Goal: Task Accomplishment & Management: Manage account settings

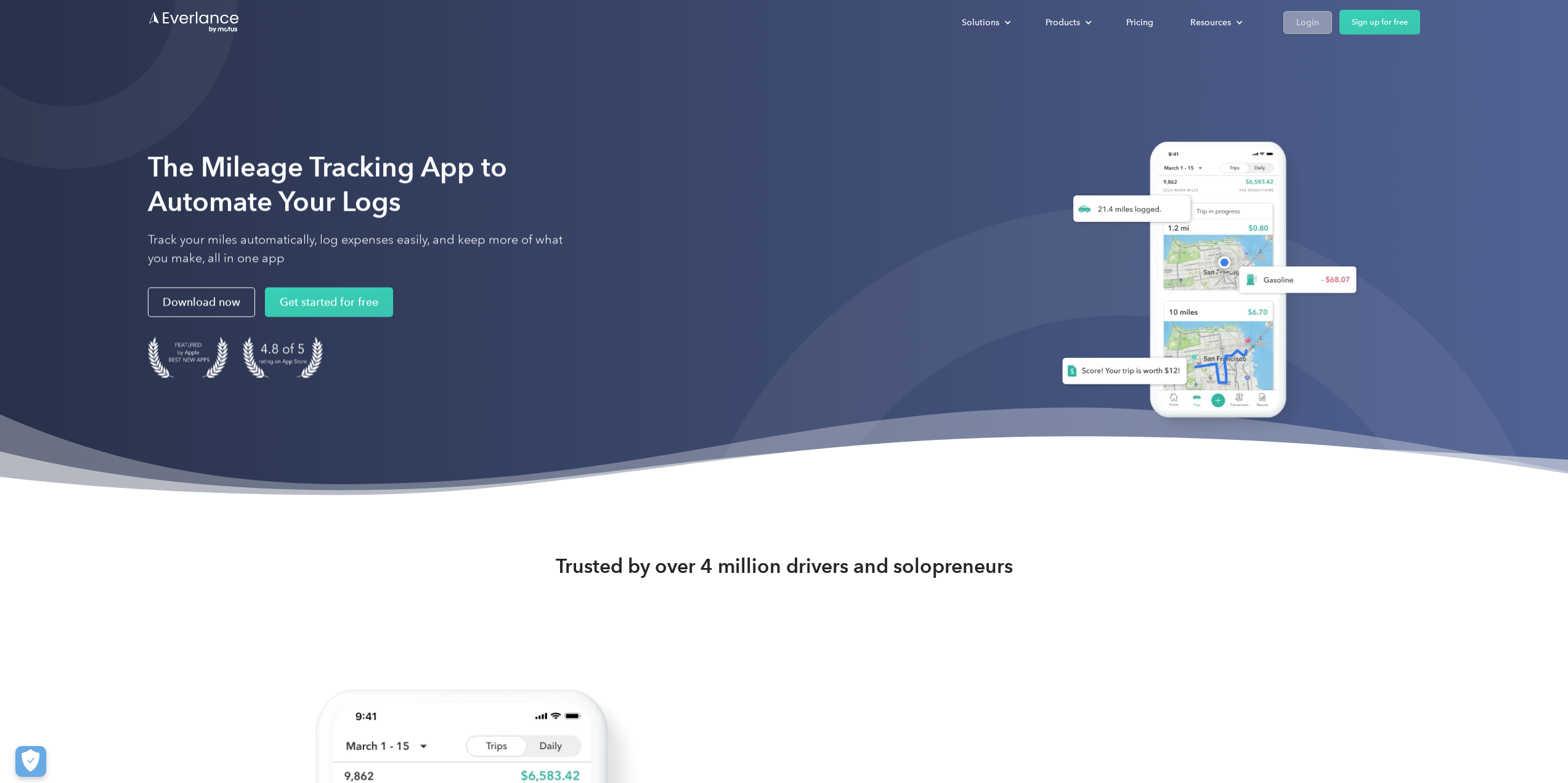
click at [1305, 22] on div "Login" at bounding box center [1307, 22] width 23 height 15
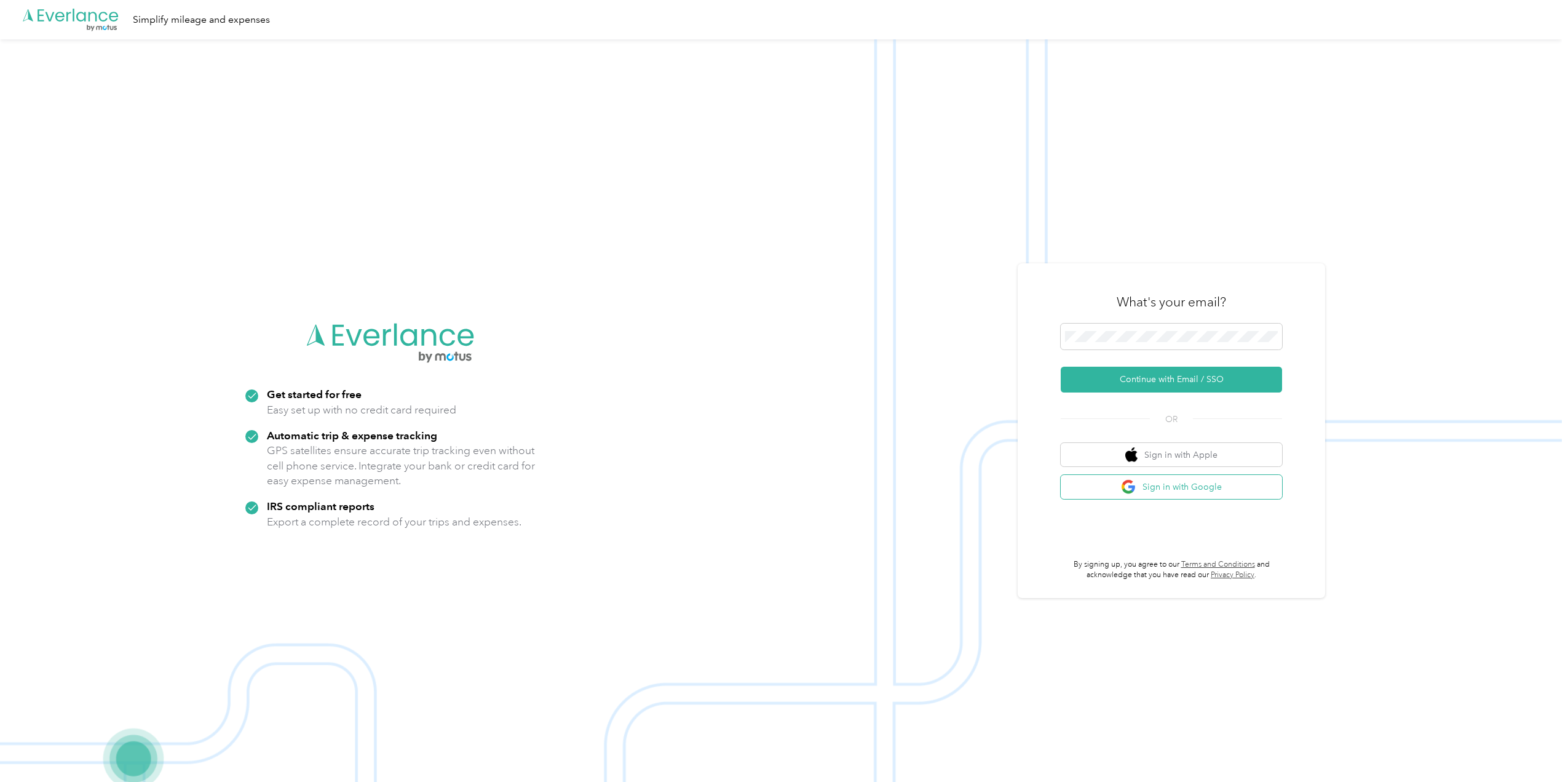
click at [1154, 494] on button "Sign in with Google" at bounding box center [1171, 487] width 222 height 24
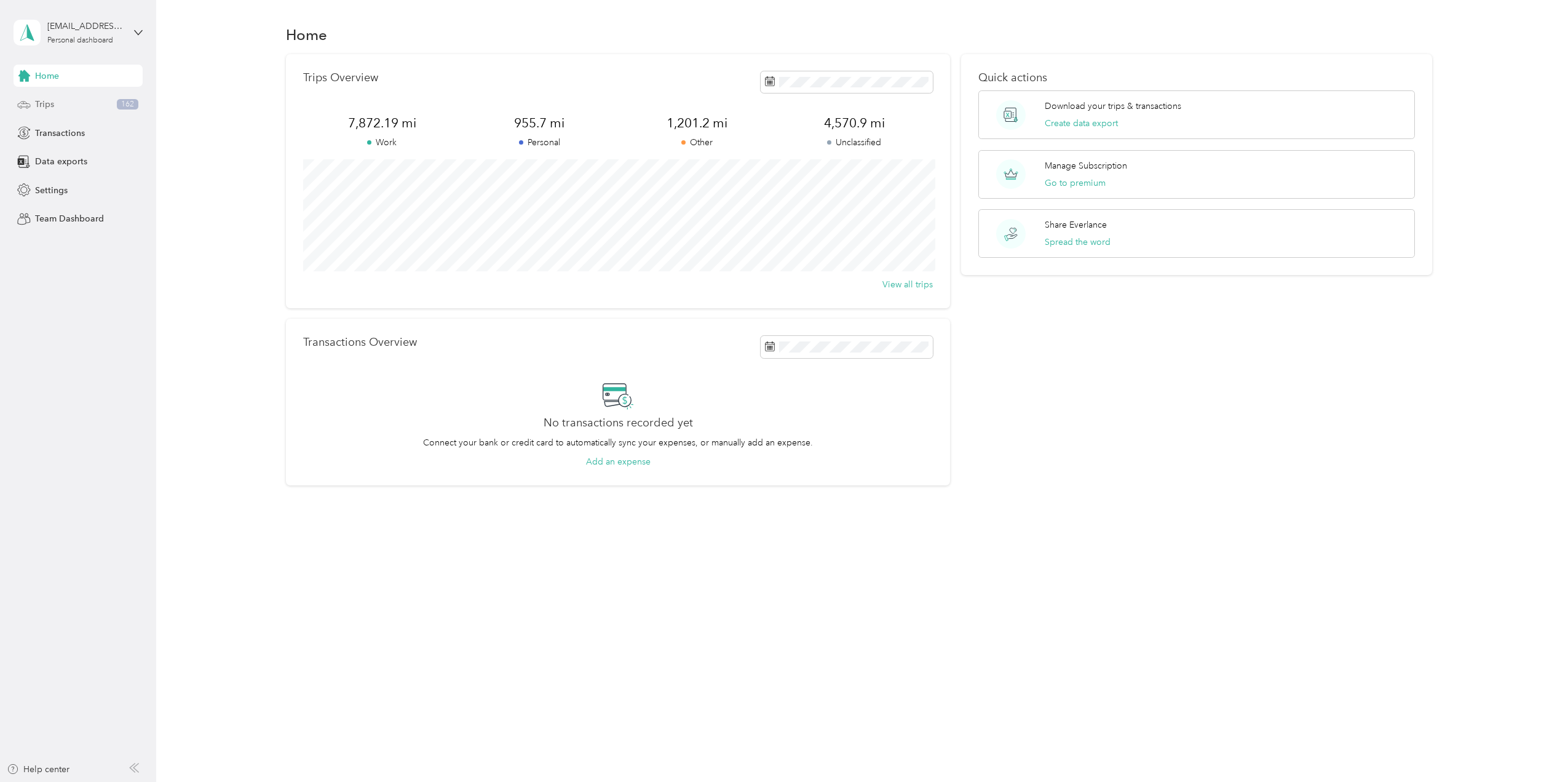
click at [37, 102] on span "Trips" at bounding box center [44, 104] width 19 height 13
click at [36, 104] on span "Trips" at bounding box center [44, 104] width 19 height 13
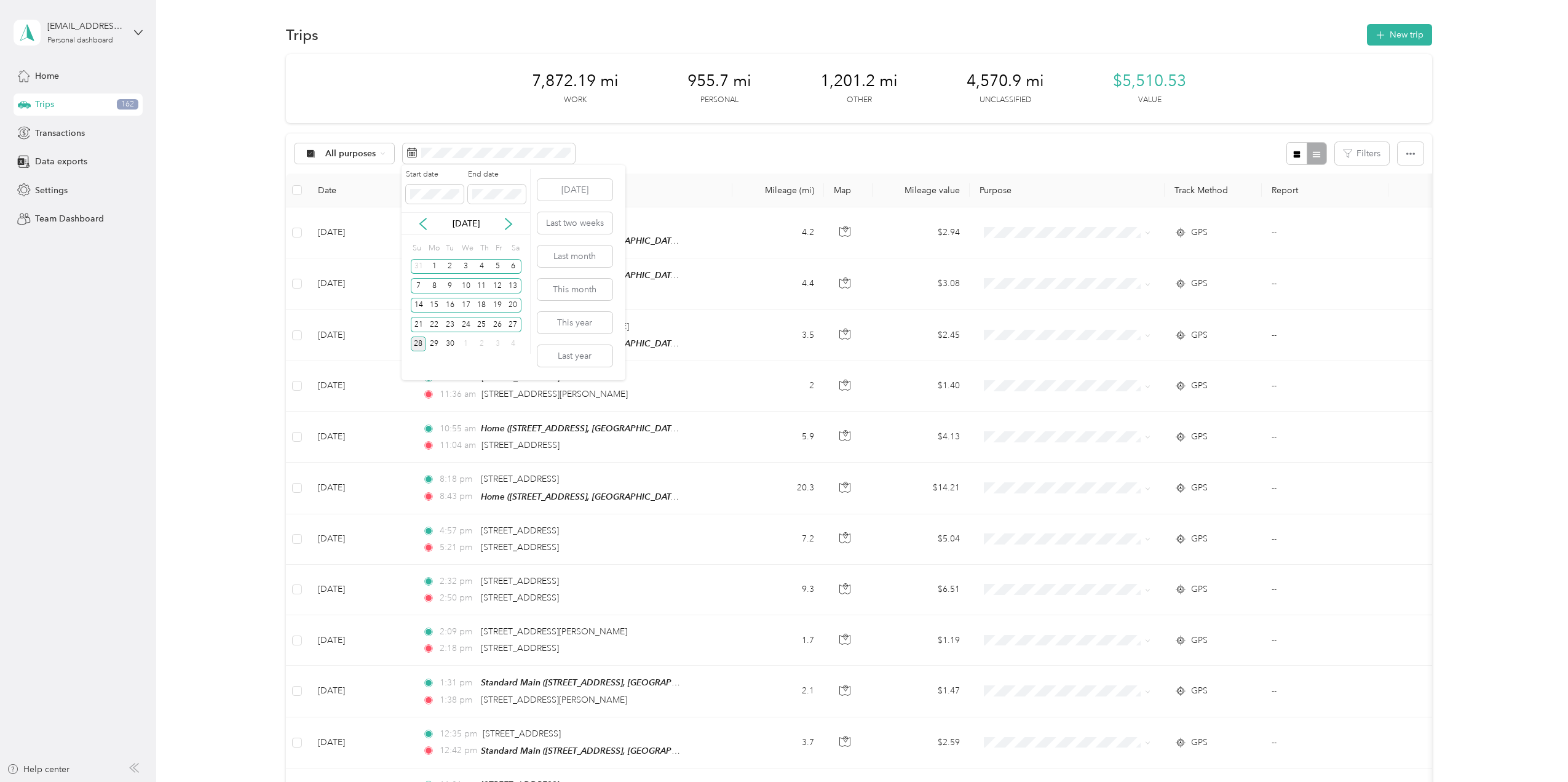
click at [415, 224] on div "[DATE]" at bounding box center [465, 224] width 128 height 13
click at [424, 224] on icon at bounding box center [423, 224] width 12 height 12
click at [428, 345] on div "25" at bounding box center [434, 344] width 16 height 15
click at [448, 342] on div "26" at bounding box center [450, 344] width 16 height 15
